Goal: Information Seeking & Learning: Check status

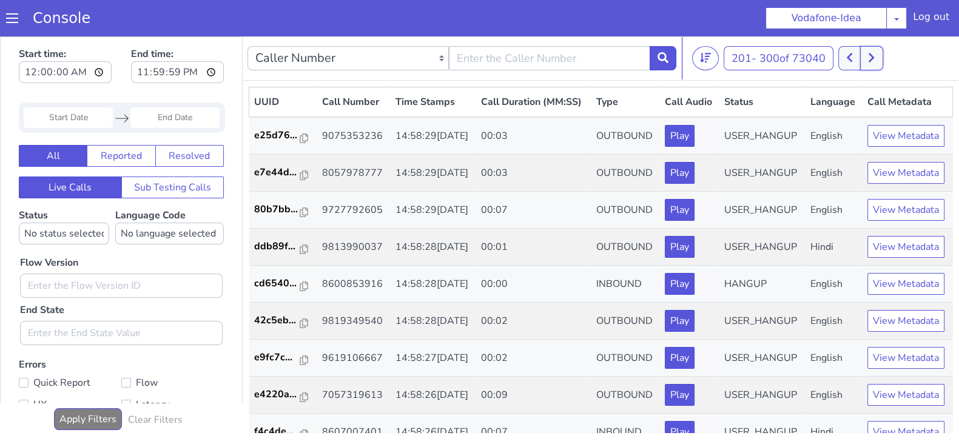
click at [875, 52] on icon at bounding box center [871, 57] width 7 height 11
click at [874, 56] on icon at bounding box center [871, 57] width 5 height 9
click at [858, 55] on button at bounding box center [850, 58] width 22 height 24
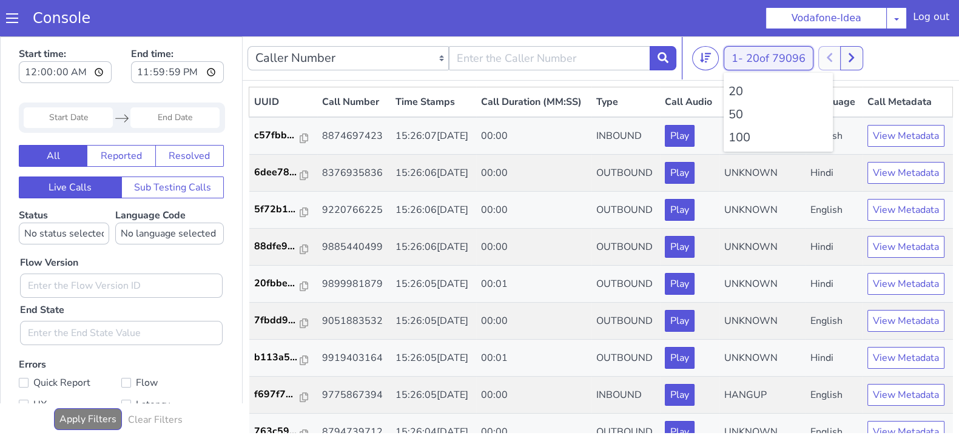
click at [745, 56] on button "1 - 20 of 79096" at bounding box center [769, 58] width 90 height 24
click at [738, 137] on li "100" at bounding box center [779, 138] width 100 height 18
click at [748, 145] on li "100" at bounding box center [779, 138] width 100 height 18
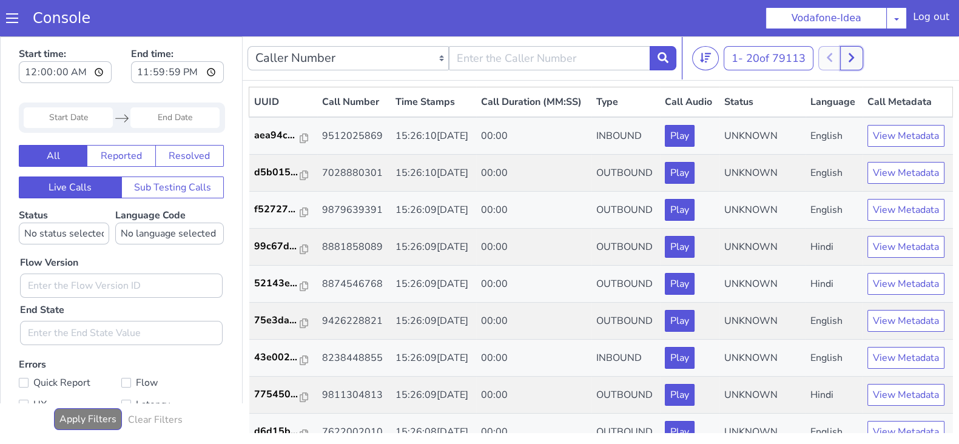
click at [854, 59] on icon at bounding box center [851, 57] width 5 height 9
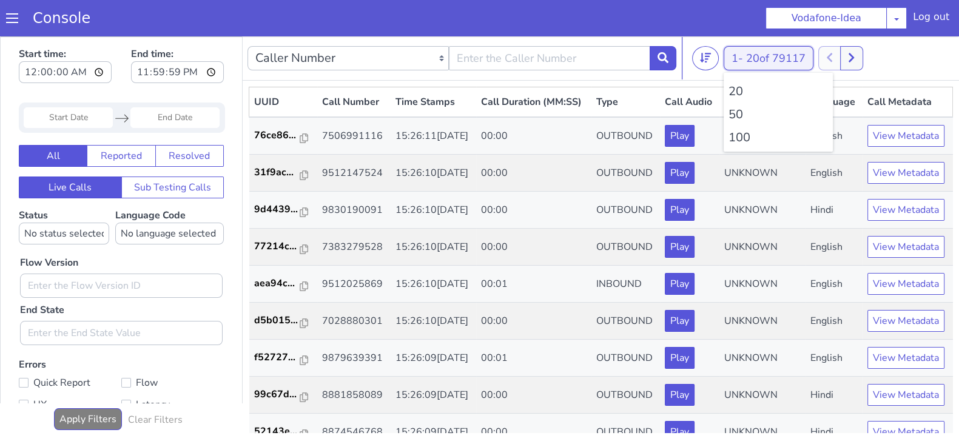
click at [740, 51] on button "1 - 20 of 79117" at bounding box center [769, 58] width 90 height 24
click at [731, 143] on li "100" at bounding box center [779, 138] width 100 height 18
click at [750, 130] on li "100" at bounding box center [779, 138] width 100 height 18
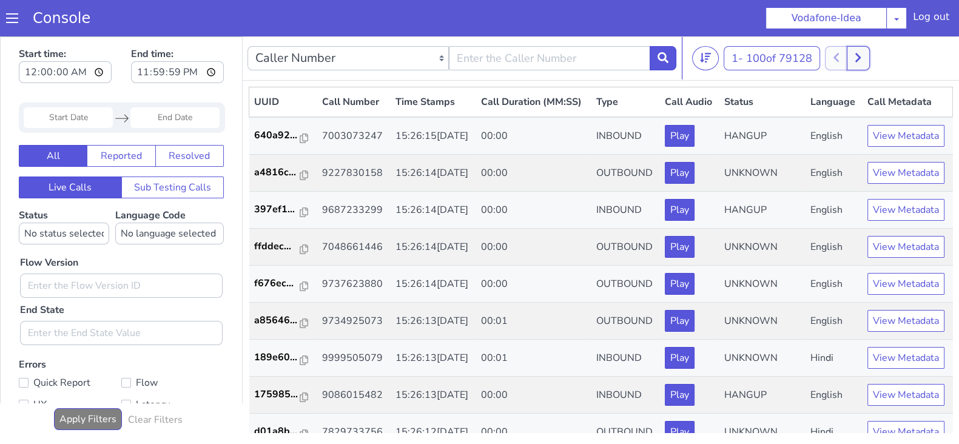
click at [861, 56] on icon at bounding box center [858, 57] width 5 height 9
click at [874, 56] on icon at bounding box center [871, 57] width 5 height 9
